Goal: Download file/media

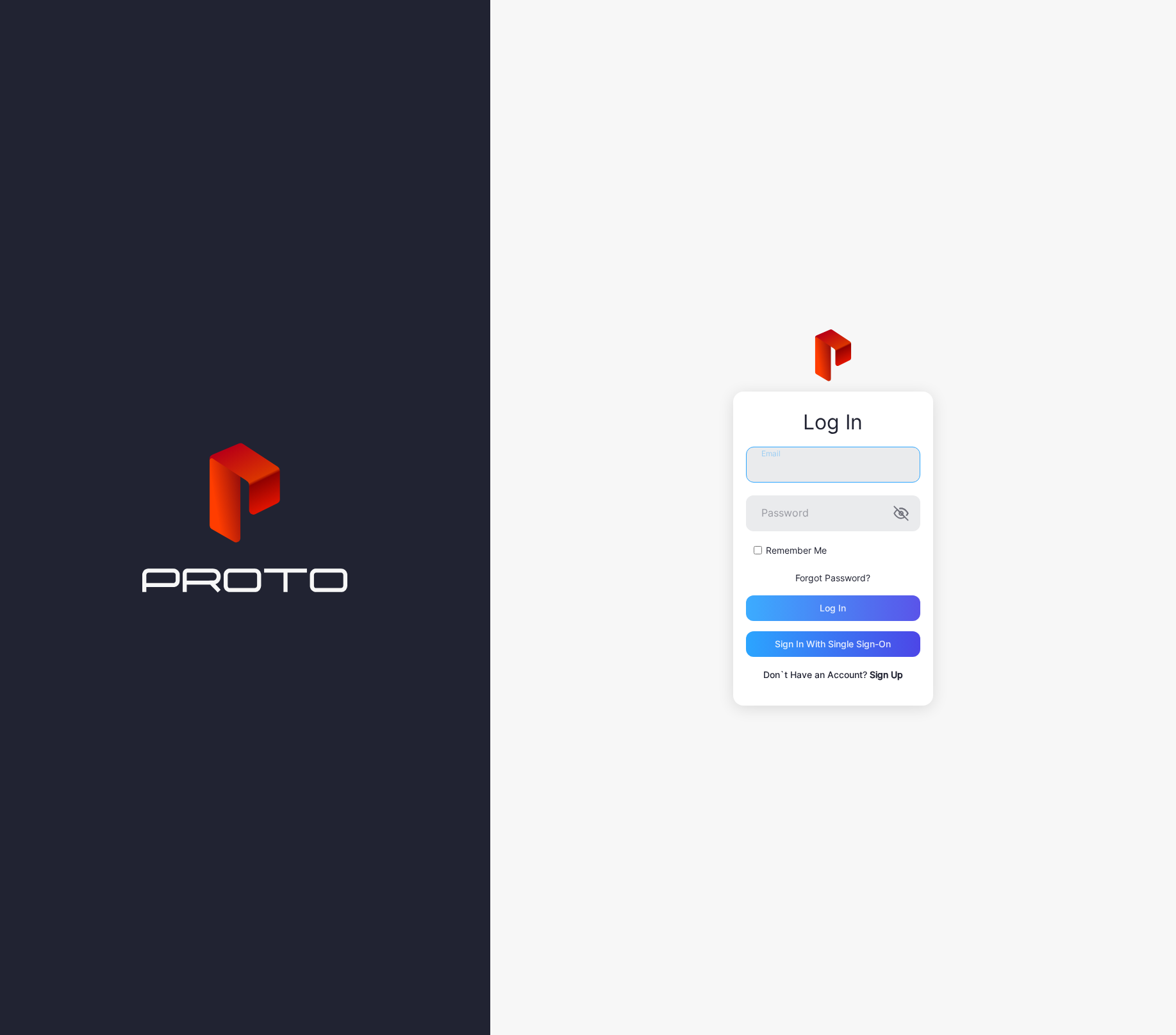
type input "**********"
click at [834, 614] on div "Log in" at bounding box center [833, 608] width 175 height 25
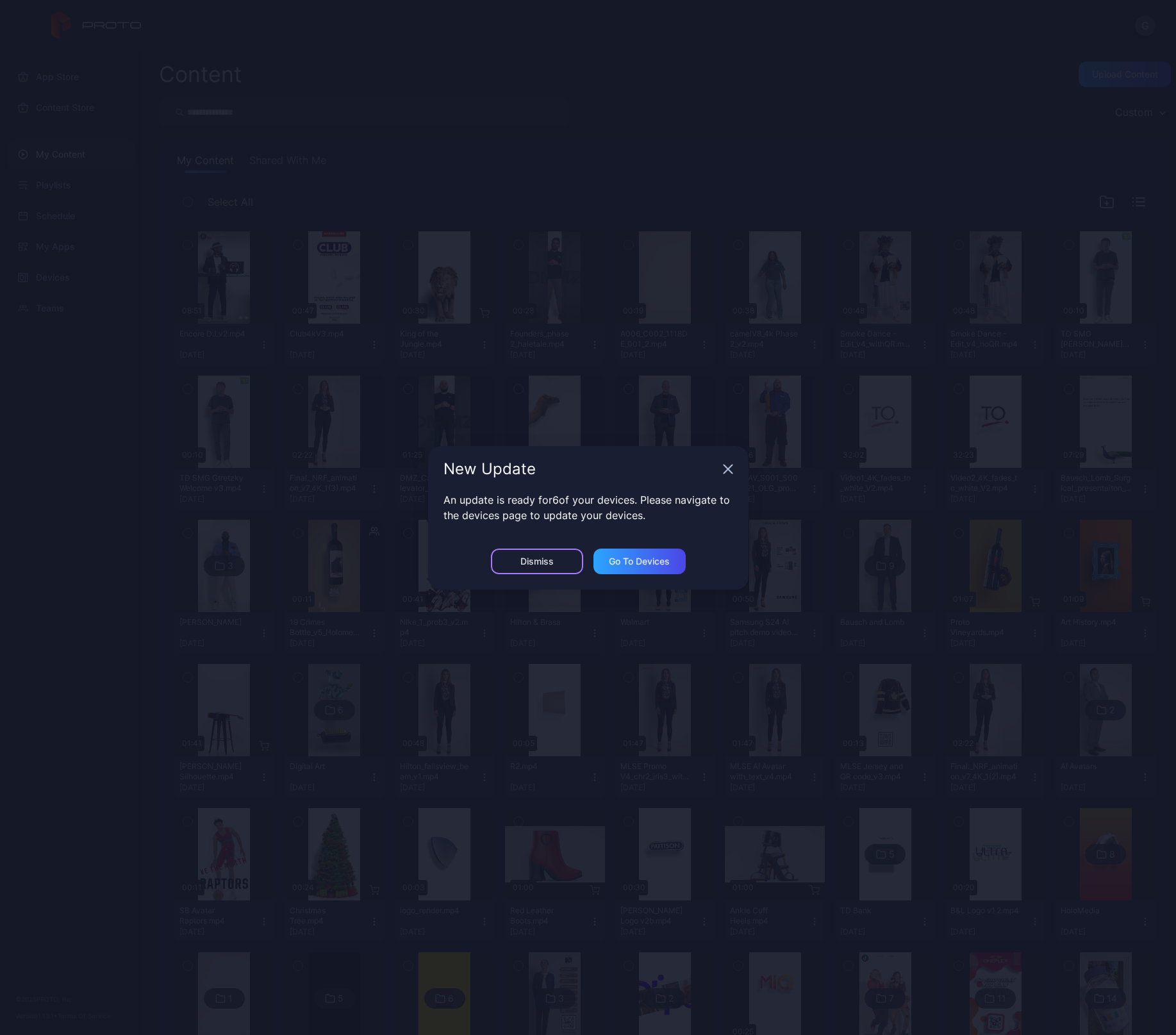
click at [528, 568] on div "Dismiss" at bounding box center [537, 561] width 92 height 25
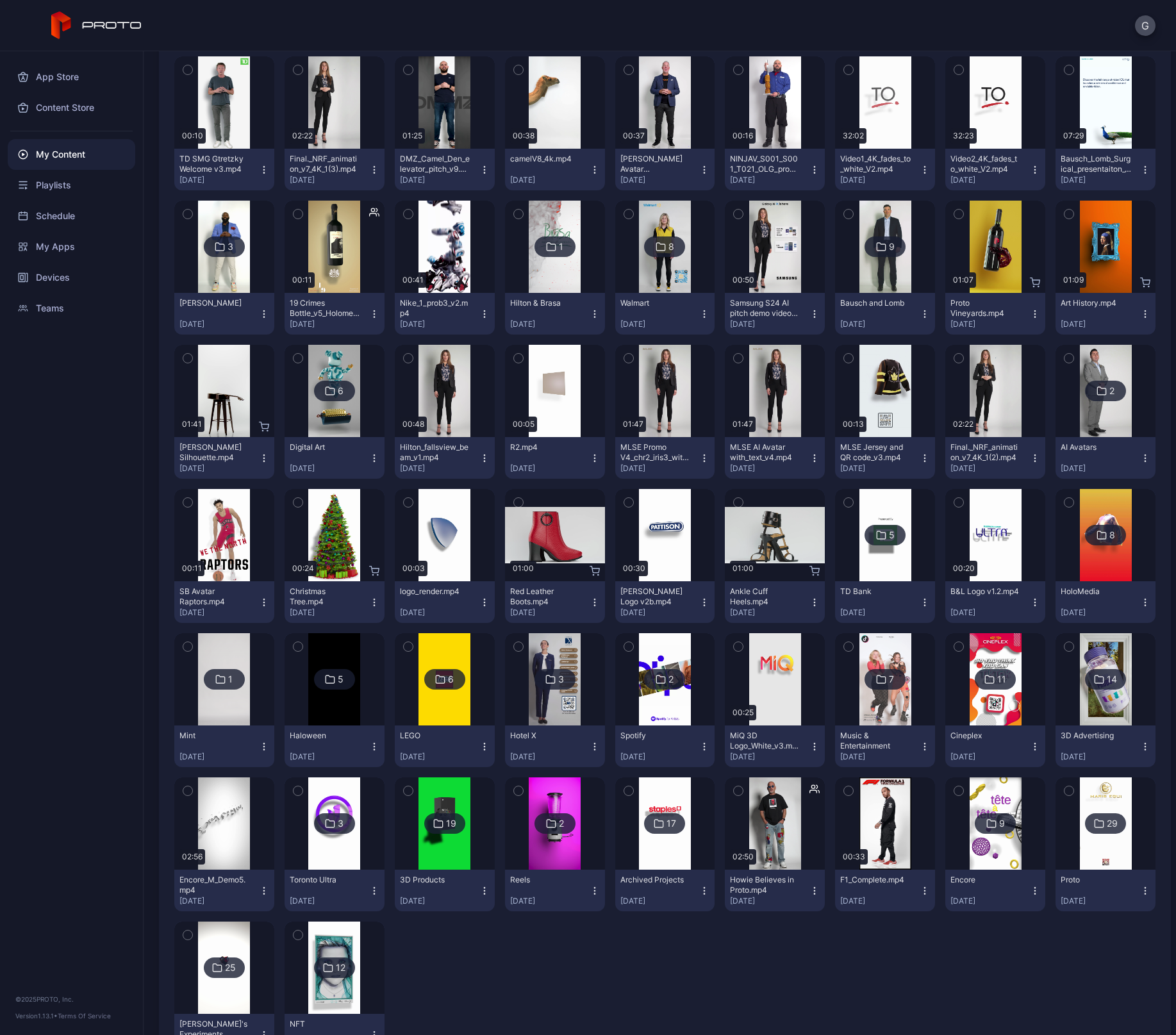
scroll to position [376, 0]
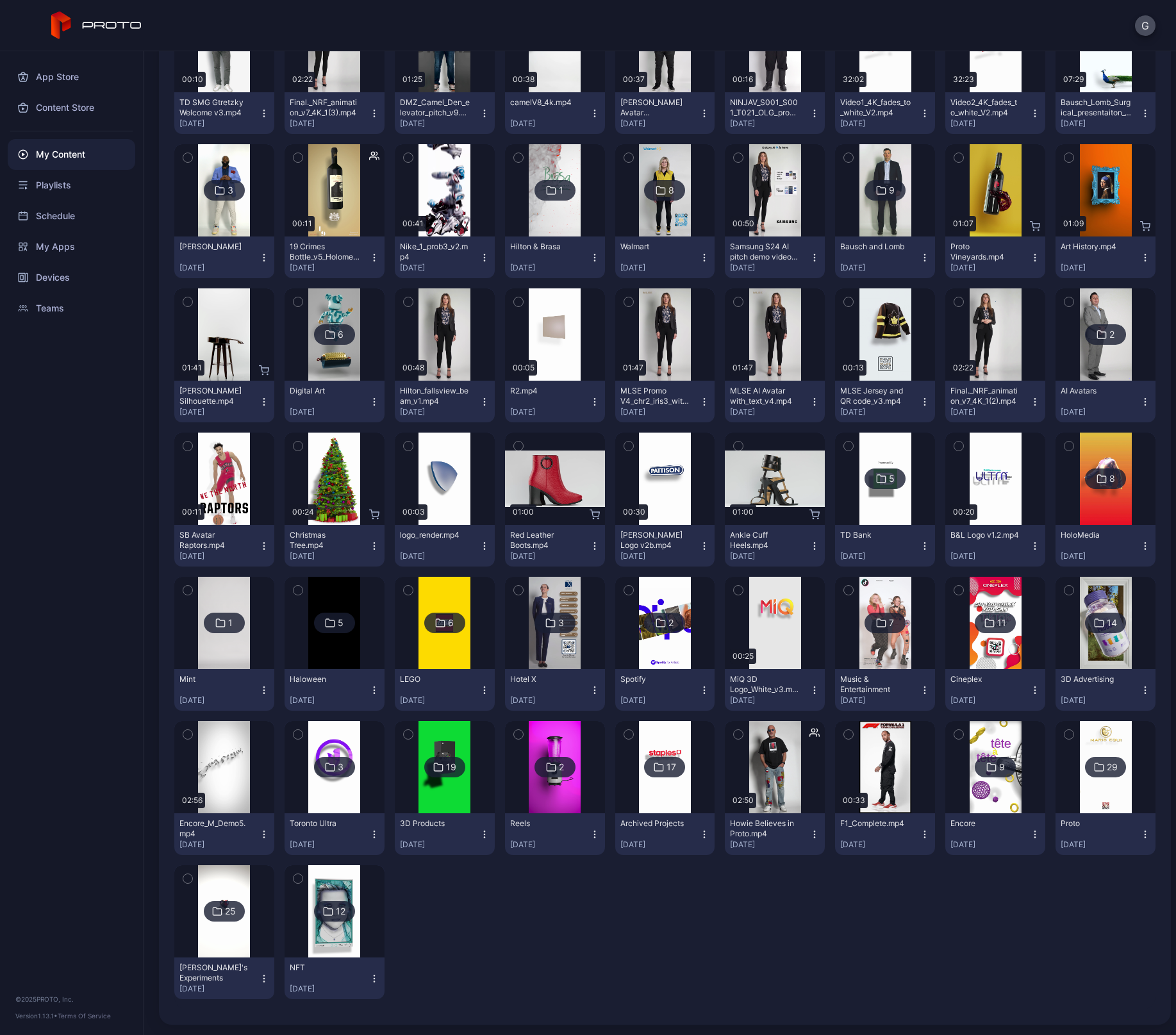
click at [809, 833] on icon "button" at bounding box center [814, 834] width 10 height 10
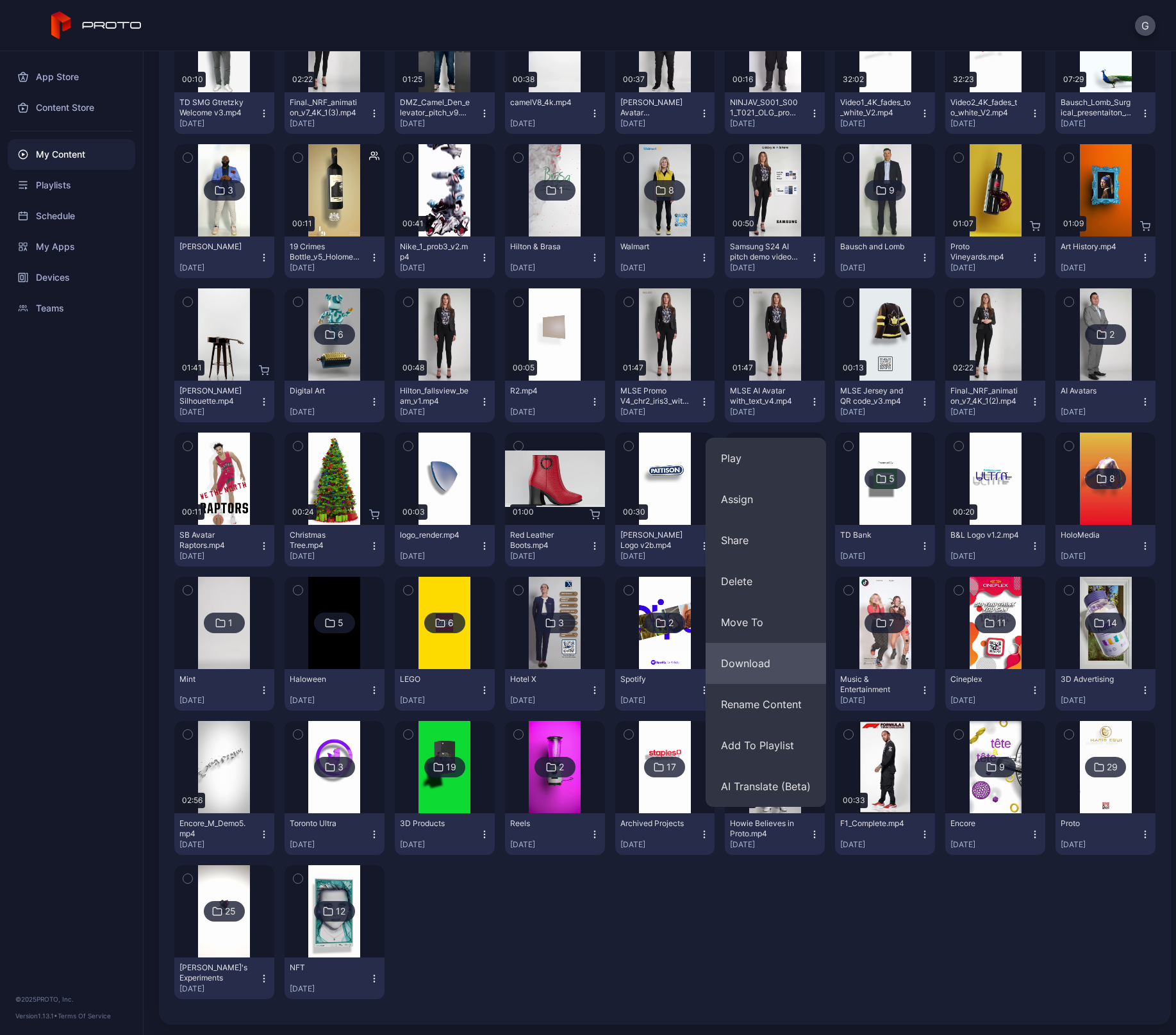
click at [765, 670] on button "Download" at bounding box center [766, 663] width 121 height 41
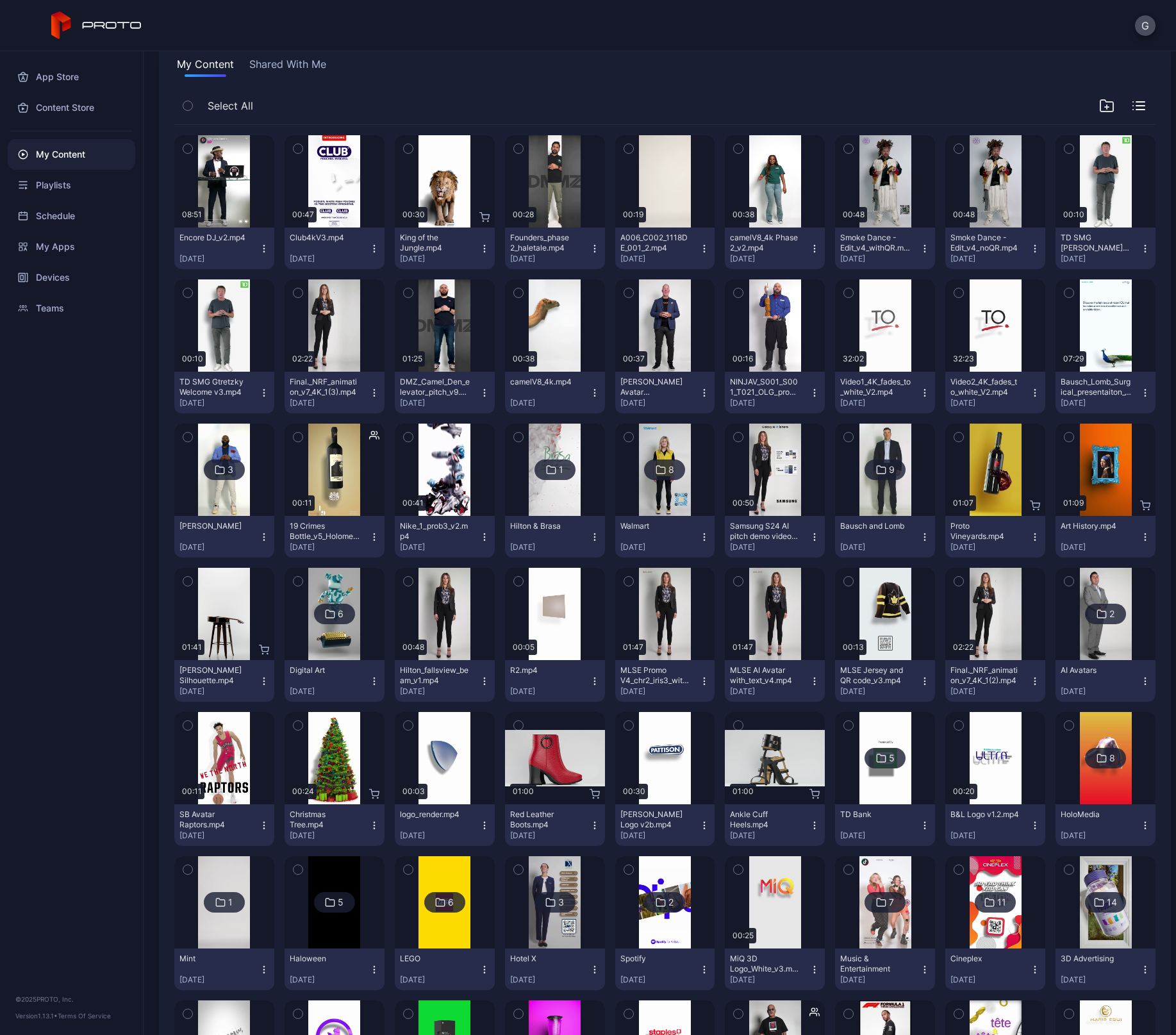
scroll to position [0, 0]
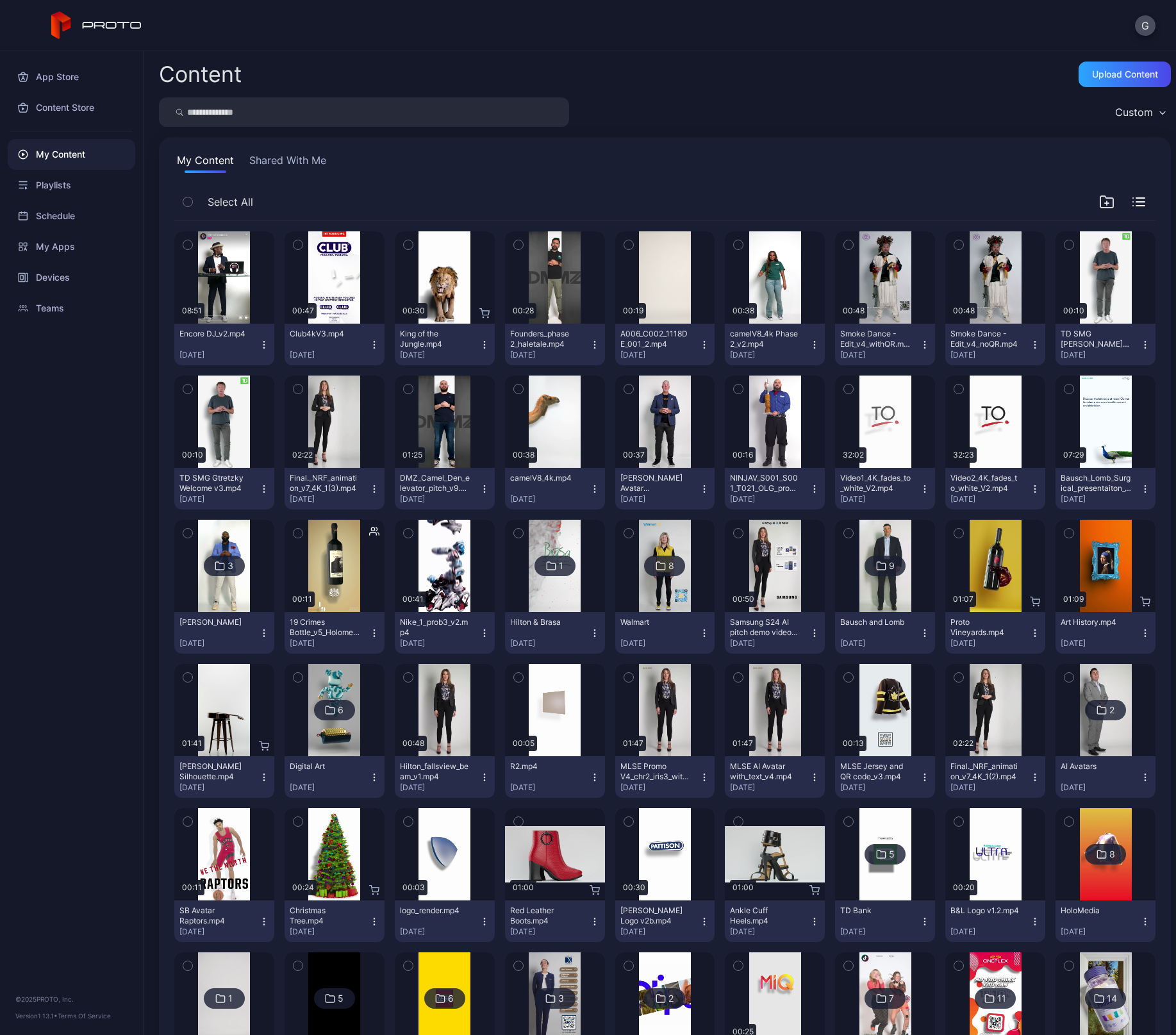
click at [328, 114] on input "search" at bounding box center [364, 112] width 410 height 30
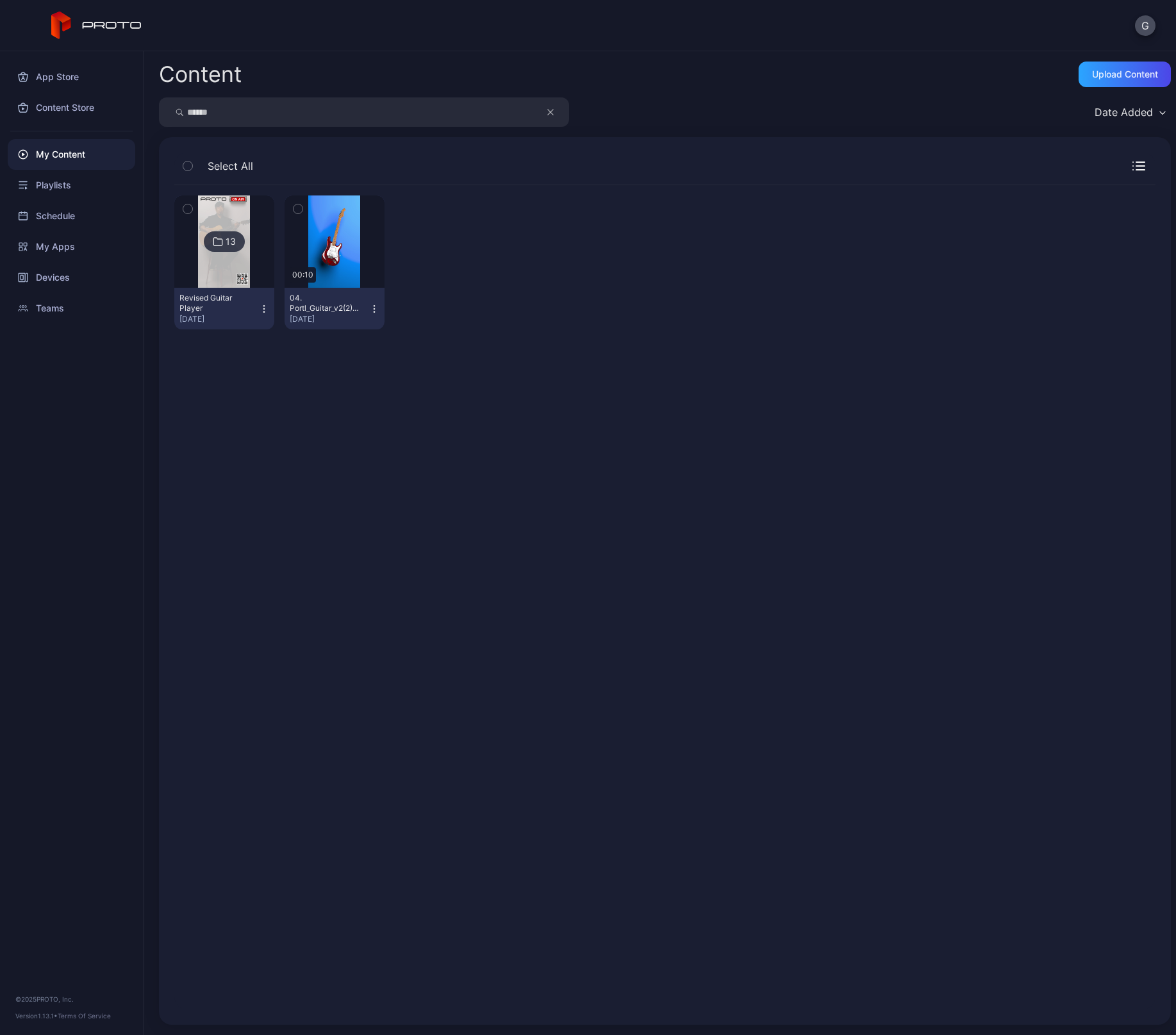
click at [373, 311] on icon "button" at bounding box center [374, 309] width 10 height 10
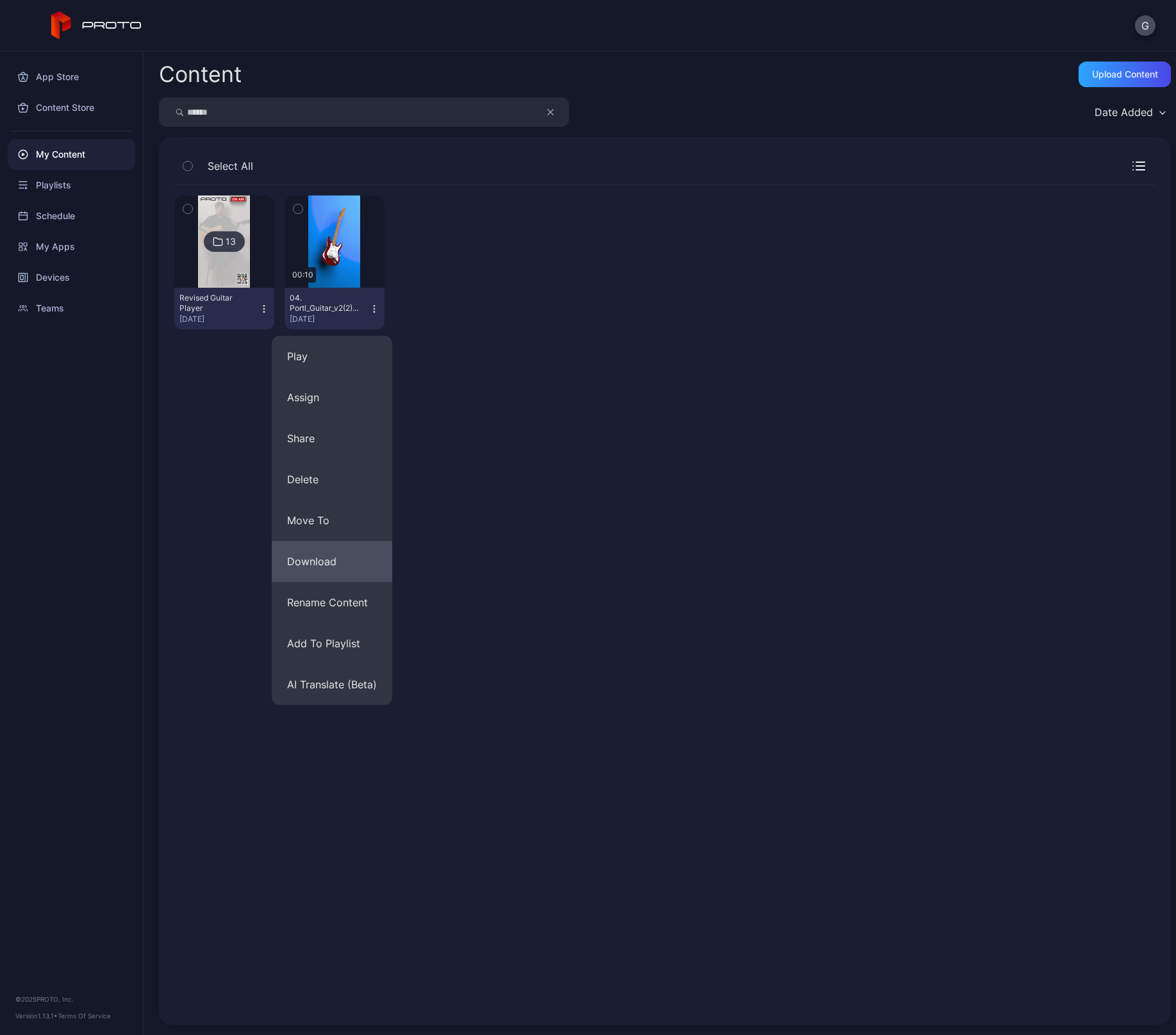
click at [311, 559] on button "Download" at bounding box center [332, 561] width 121 height 41
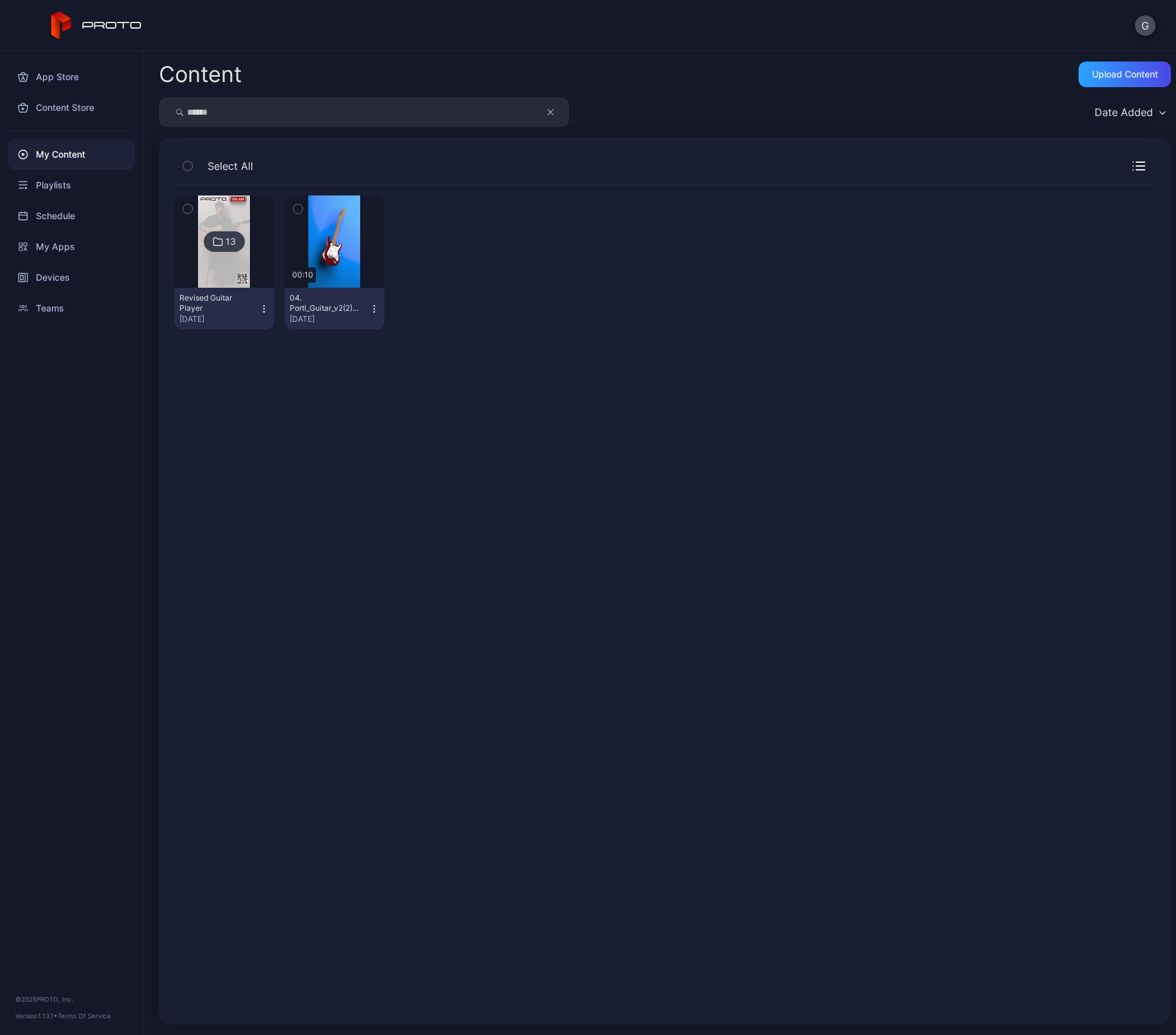
drag, startPoint x: 228, startPoint y: 109, endPoint x: 287, endPoint y: 113, distance: 59.1
click at [229, 109] on input "******" at bounding box center [364, 112] width 410 height 30
type input "*"
type input "*****"
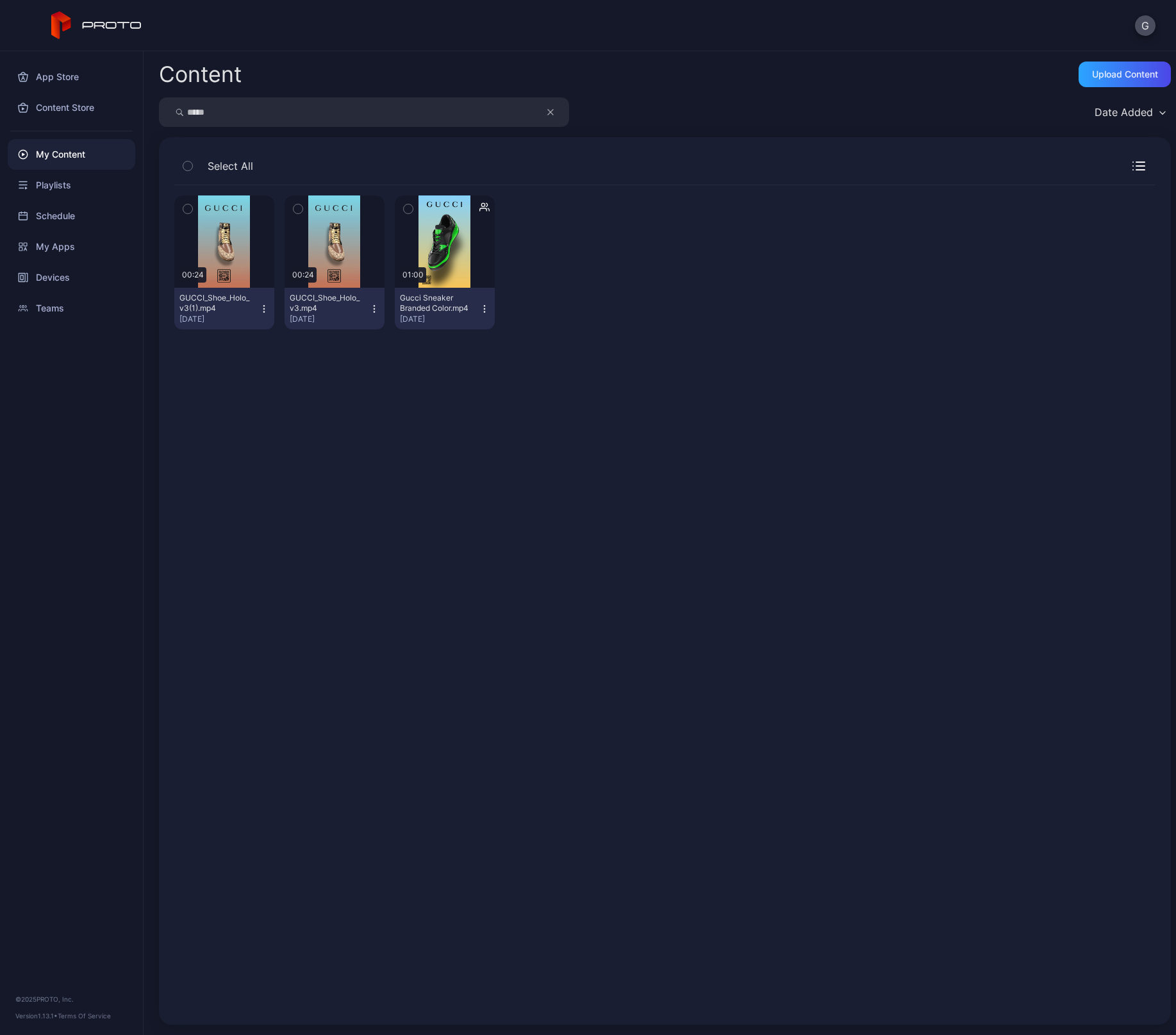
click at [480, 310] on icon "button" at bounding box center [485, 309] width 10 height 10
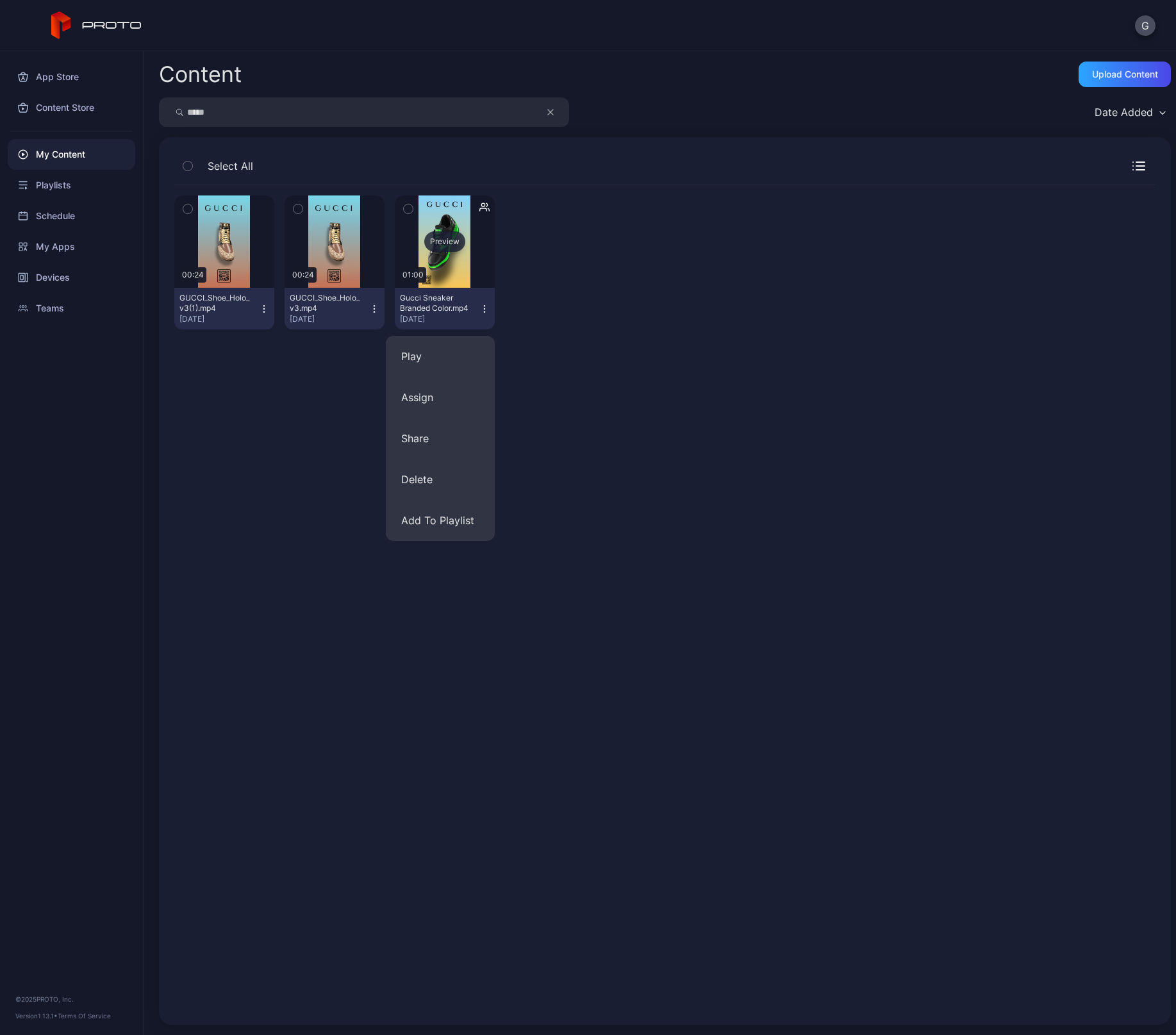
click at [463, 265] on div "Preview" at bounding box center [444, 242] width 100 height 92
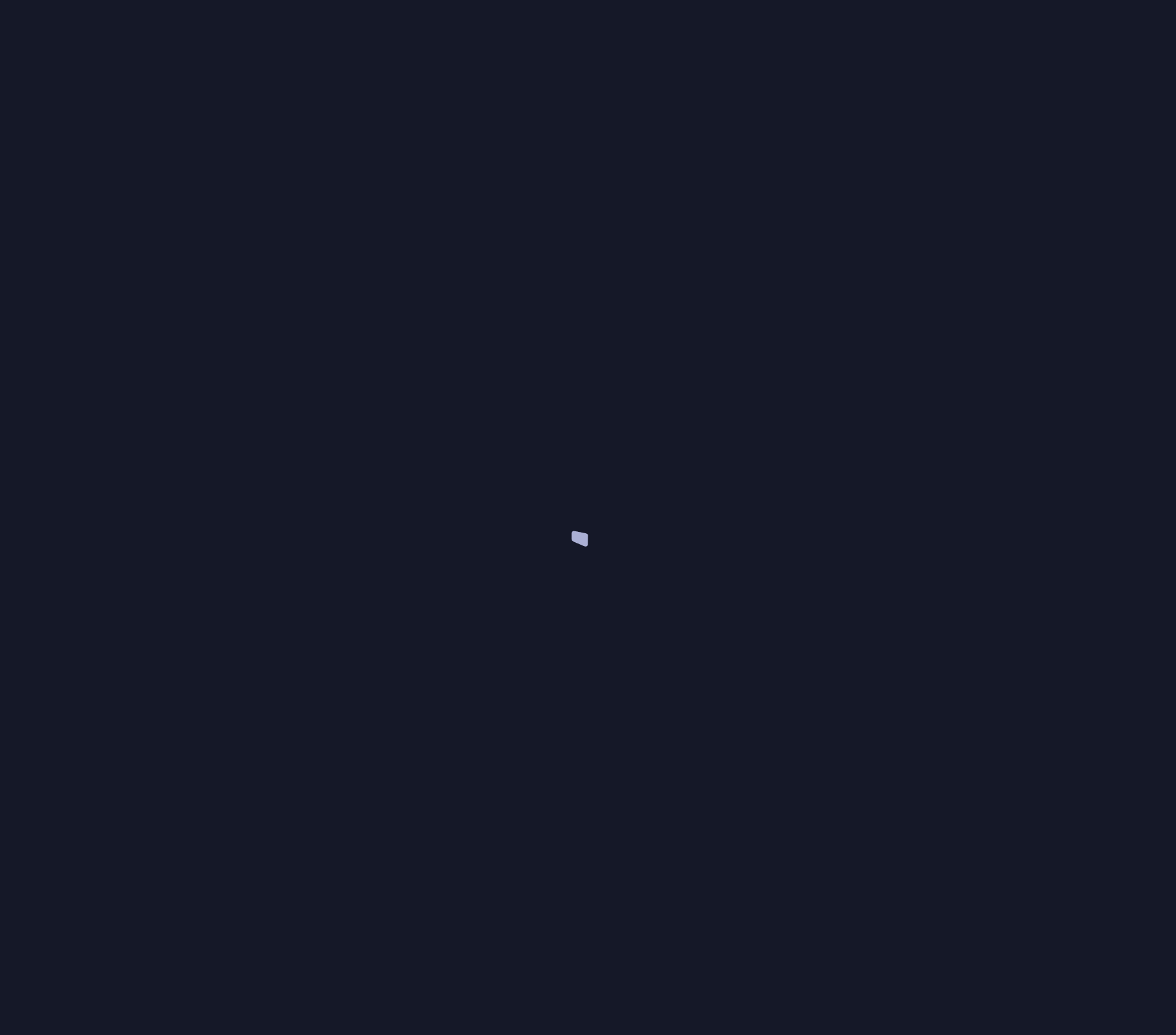
click at [463, 265] on div at bounding box center [588, 518] width 1176 height 1035
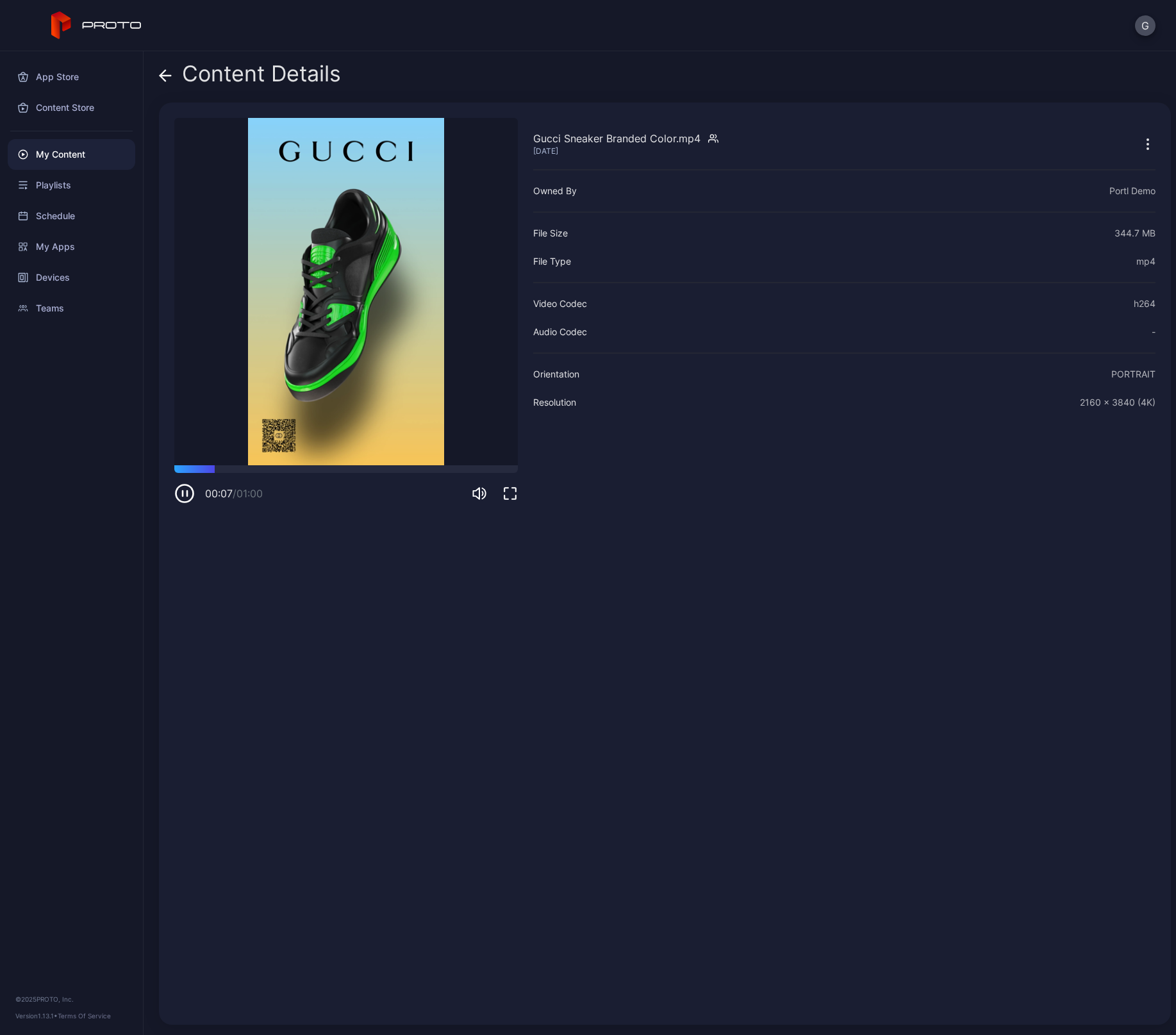
drag, startPoint x: 376, startPoint y: 277, endPoint x: 517, endPoint y: 170, distance: 177.0
click at [517, 170] on video "Sorry, your browser doesn‘t support embedded videos" at bounding box center [346, 291] width 343 height 347
click at [162, 71] on icon at bounding box center [165, 76] width 13 height 13
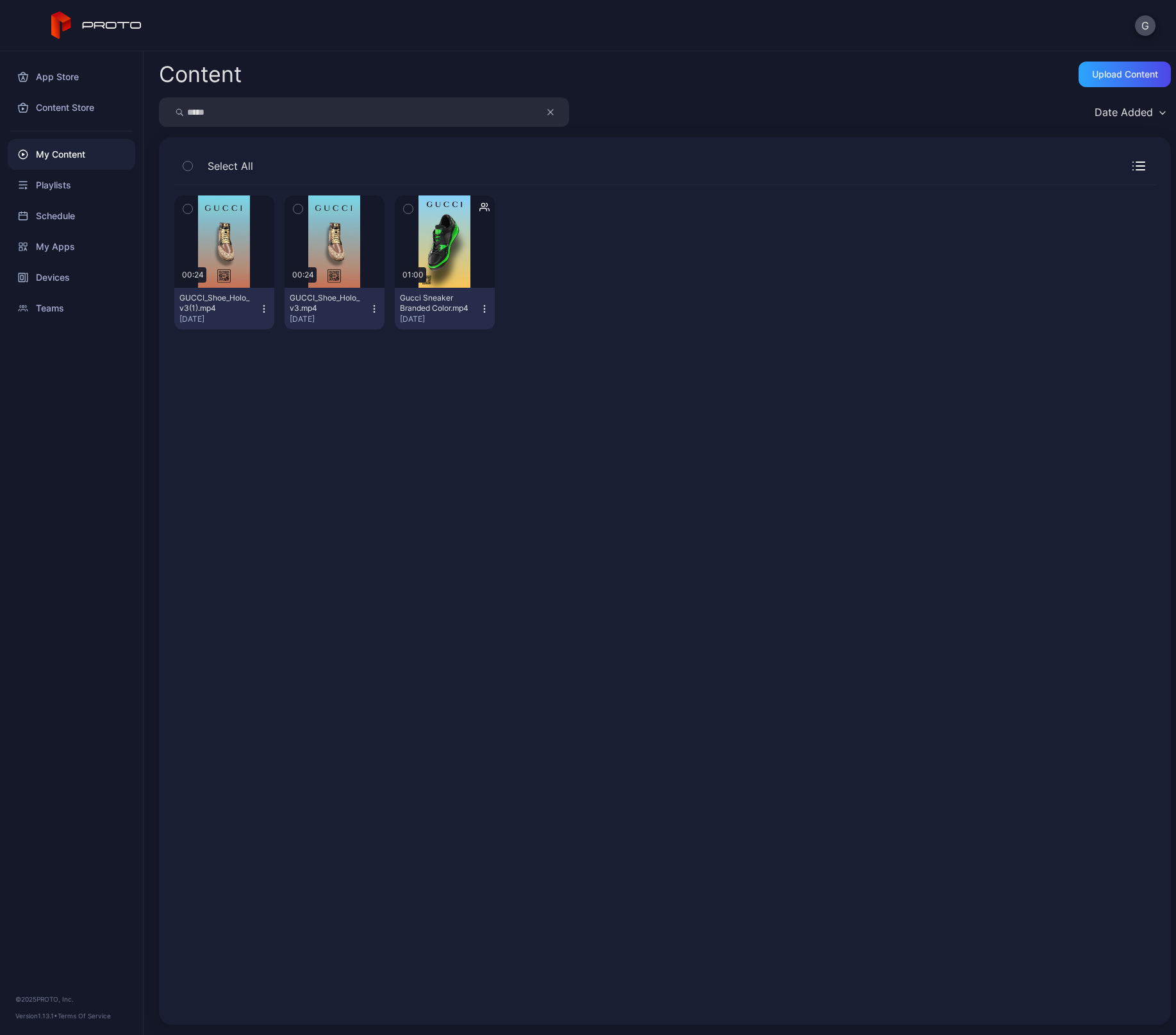
click at [482, 307] on icon "button" at bounding box center [485, 309] width 10 height 10
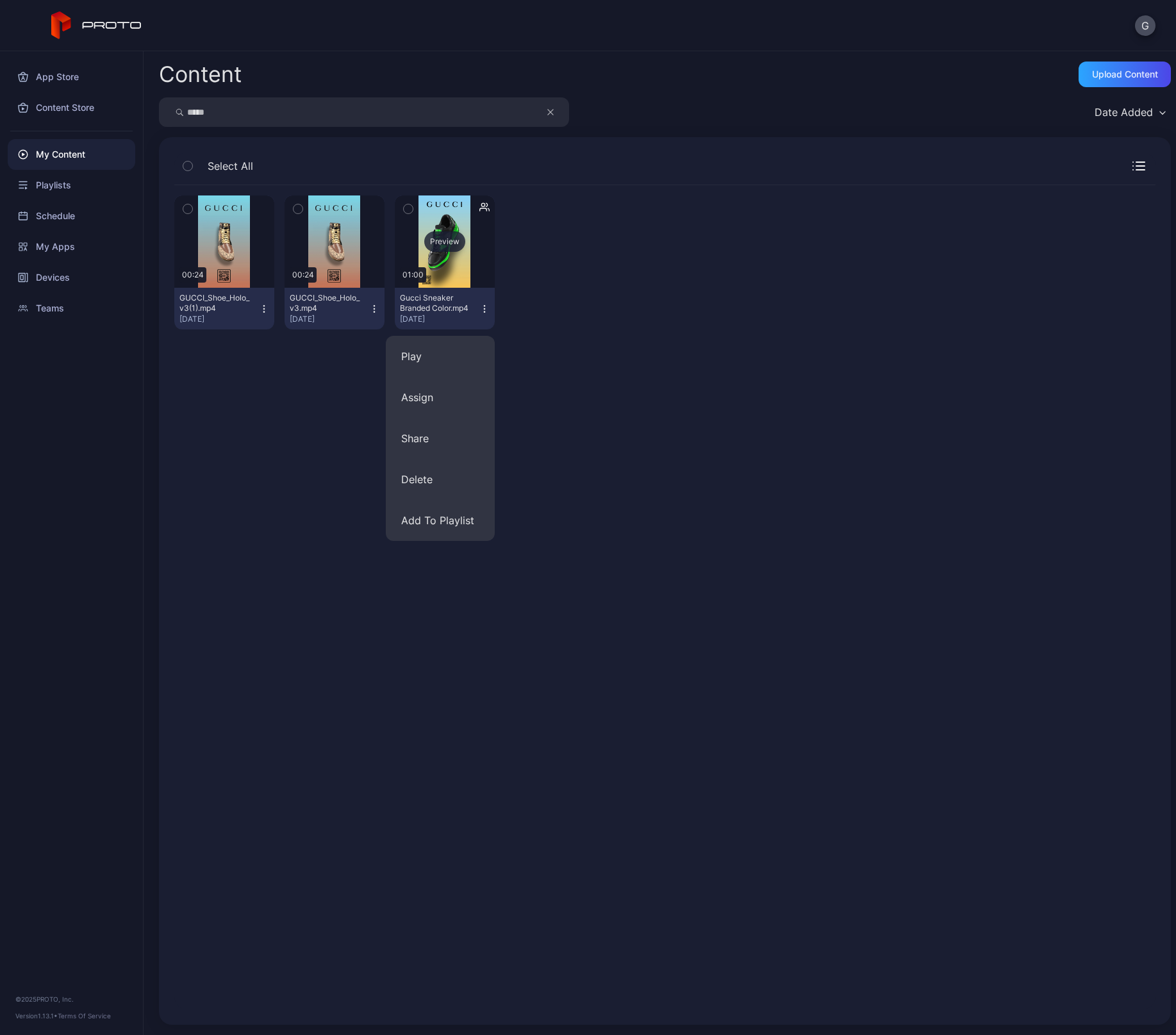
click at [446, 245] on div "Preview" at bounding box center [445, 242] width 41 height 20
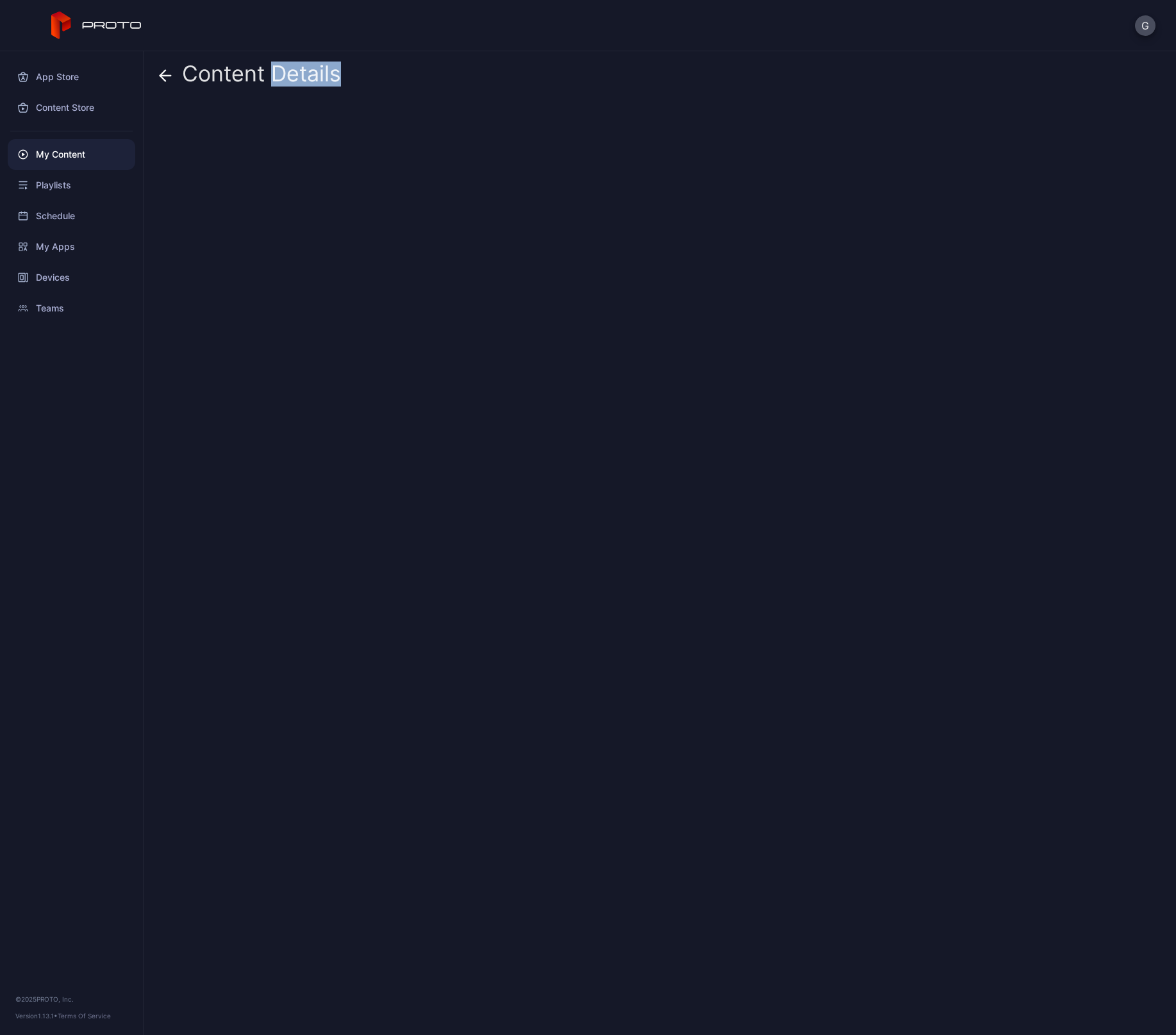
click at [446, 245] on div "Content Details" at bounding box center [659, 543] width 1033 height 984
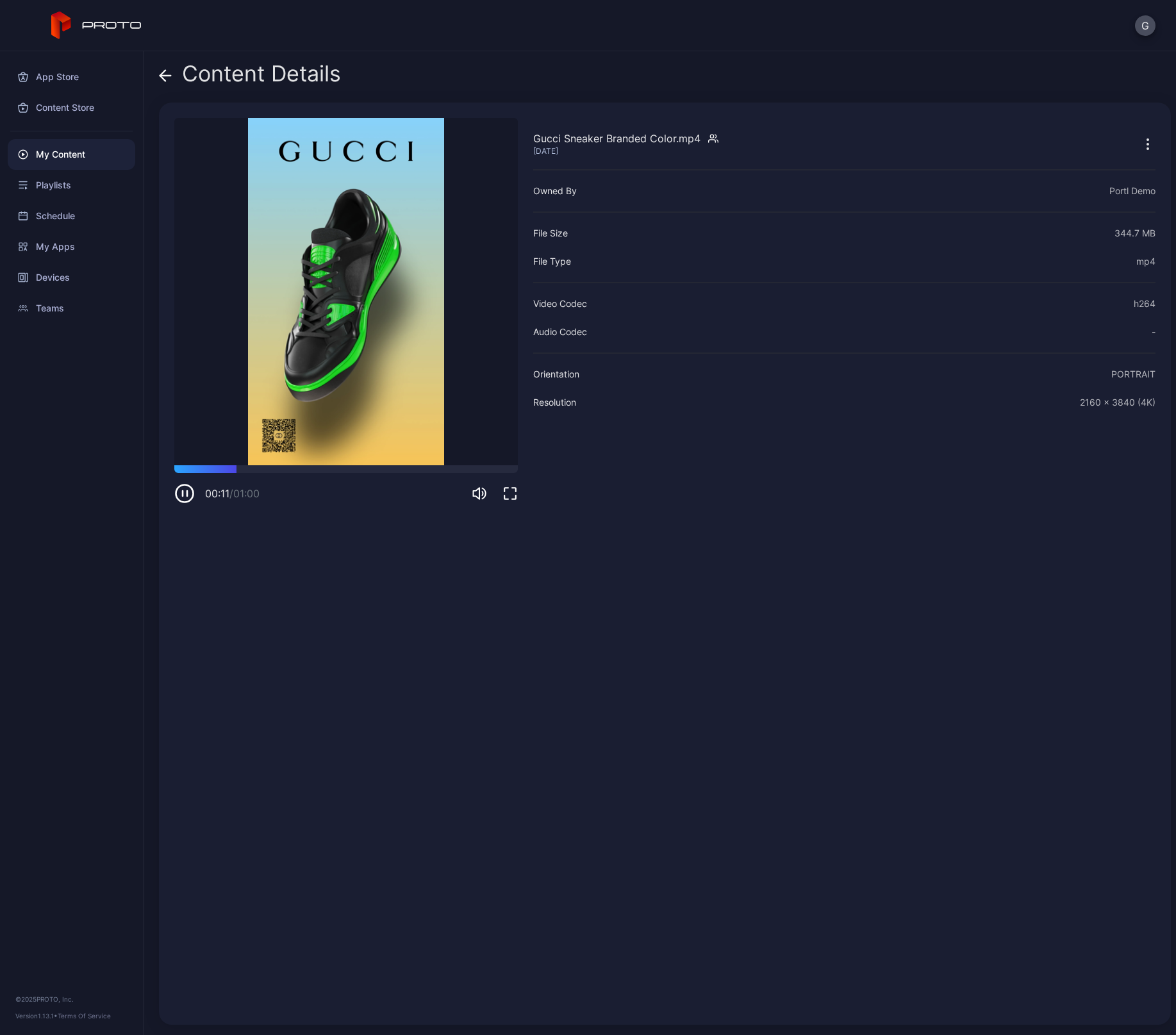
click at [520, 78] on div "Content Details" at bounding box center [664, 77] width 1012 height 31
drag, startPoint x: 533, startPoint y: 135, endPoint x: 603, endPoint y: 130, distance: 70.2
click at [603, 130] on div "Gucci Sneaker Branded Color.mp4 [DATE] Owned By Portl Demo File Size 344.7 MB F…" at bounding box center [844, 563] width 622 height 892
copy div "Gucci Sneaker"
